Goal: Entertainment & Leisure: Browse casually

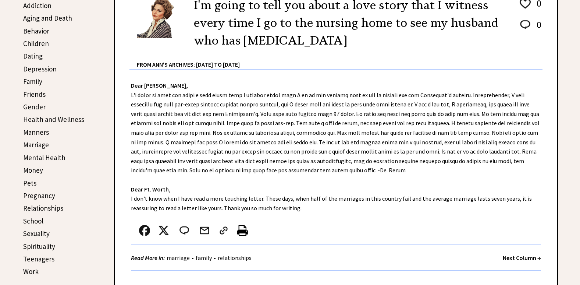
scroll to position [221, 0]
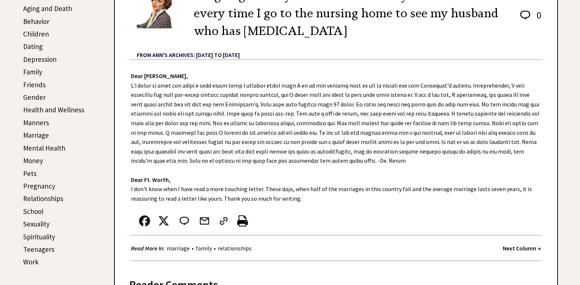
click at [510, 250] on strong "Next Column →" at bounding box center [522, 247] width 38 height 7
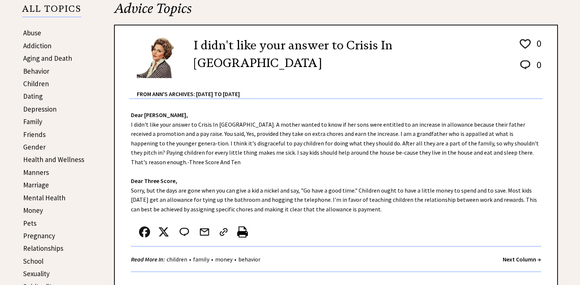
scroll to position [184, 0]
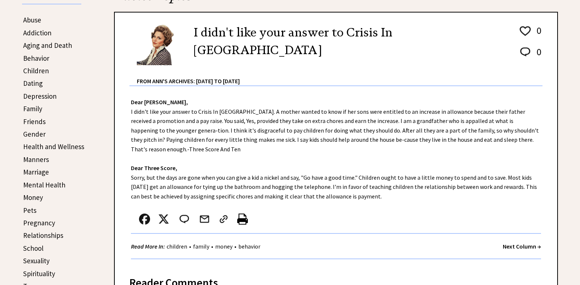
click at [519, 242] on strong "Next Column →" at bounding box center [522, 245] width 38 height 7
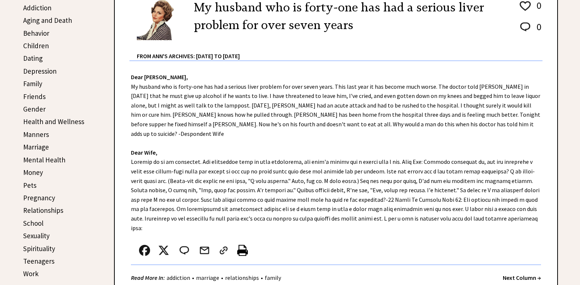
scroll to position [221, 0]
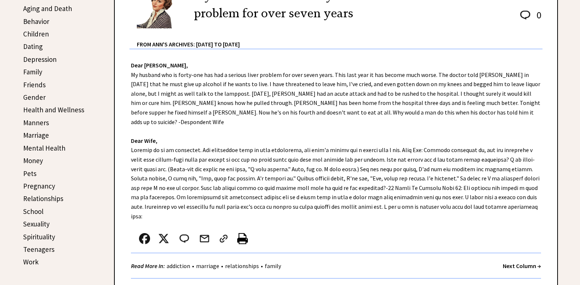
click at [507, 262] on strong "Next Column →" at bounding box center [522, 265] width 38 height 7
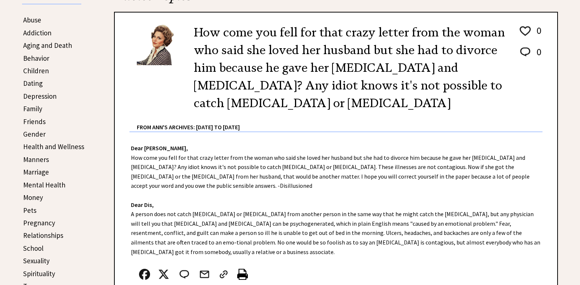
scroll to position [221, 0]
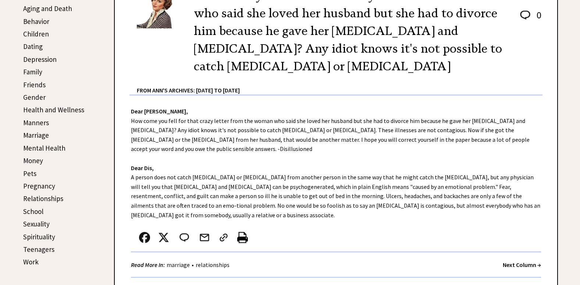
click at [522, 261] on strong "Next Column →" at bounding box center [522, 264] width 38 height 7
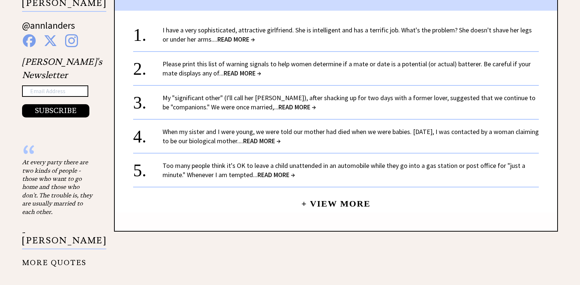
scroll to position [552, 0]
click at [249, 141] on link "When my sister and I were young, we were told our mother had died when we were …" at bounding box center [351, 136] width 376 height 18
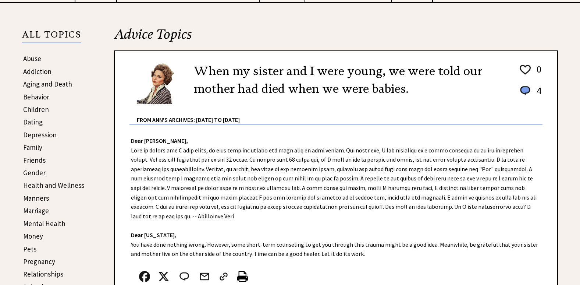
scroll to position [147, 0]
